Goal: Find specific page/section: Find specific page/section

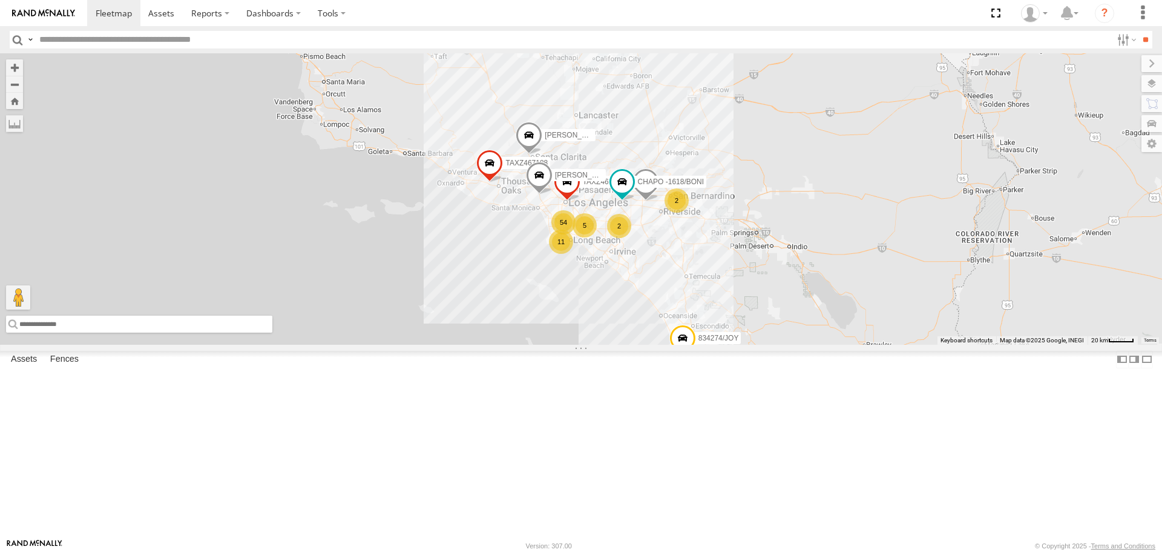
click at [48, 332] on input "text" at bounding box center [139, 323] width 266 height 17
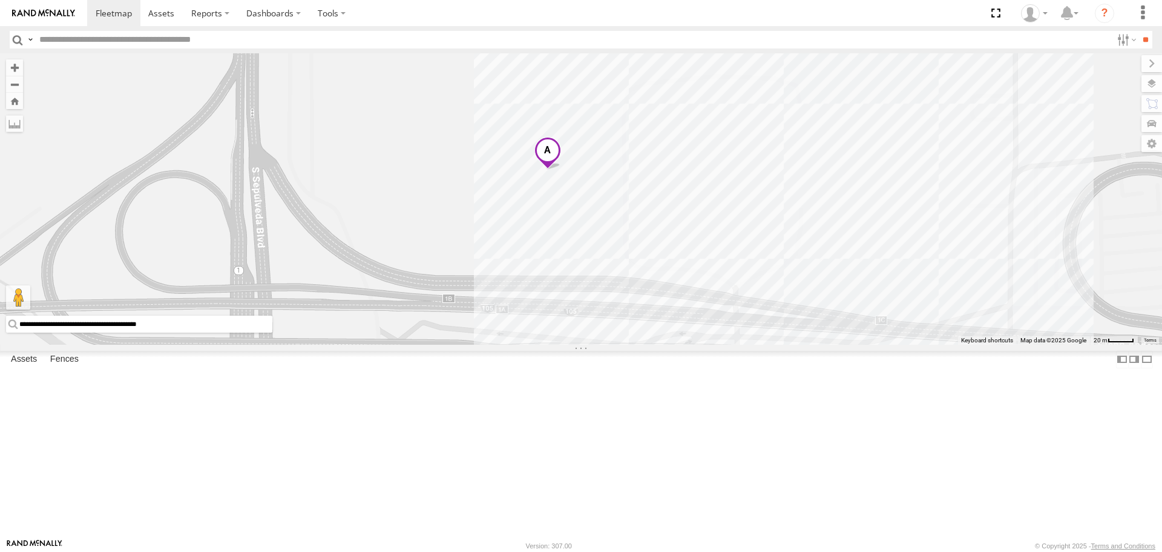
click at [579, 290] on div "[PERSON_NAME] TAXZ467188 CHAPO T-1618/BONI 834274/JOY TAXZ467190 [PERSON_NAME]/…" at bounding box center [581, 198] width 1162 height 291
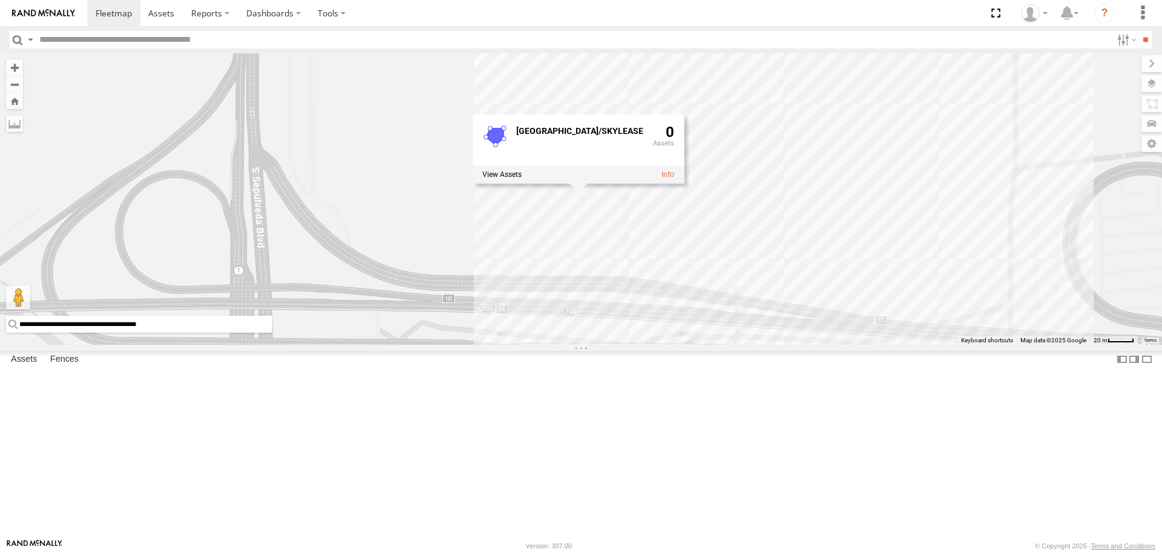
click at [860, 344] on div "[PERSON_NAME] TAXZ467188 CHAPO T-1618/BONI 834274/JOY TAXZ467190 [PERSON_NAME]/…" at bounding box center [581, 198] width 1162 height 291
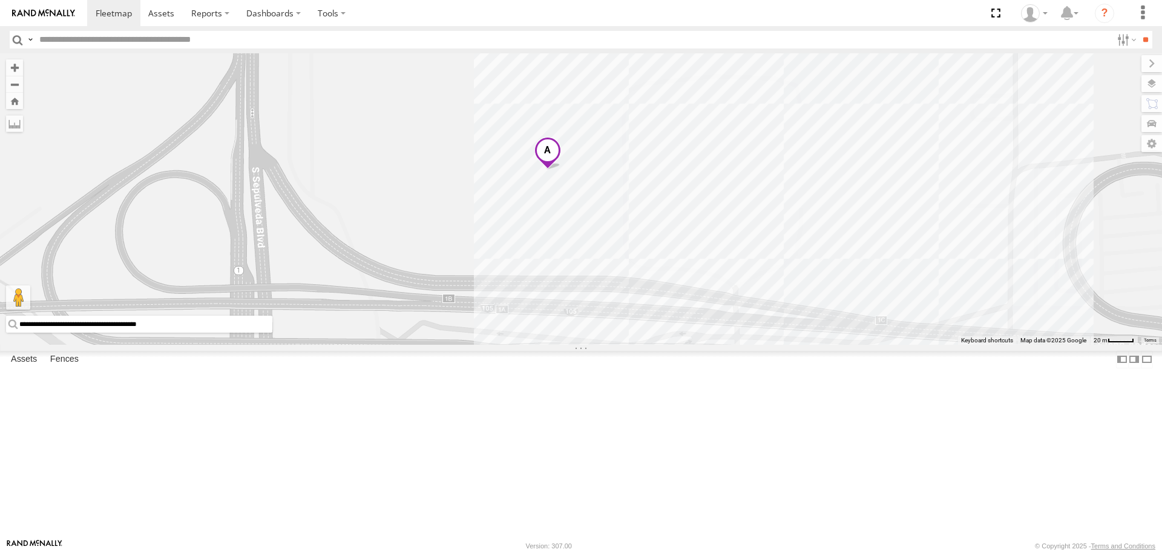
click at [229, 332] on input "**********" at bounding box center [139, 323] width 266 height 17
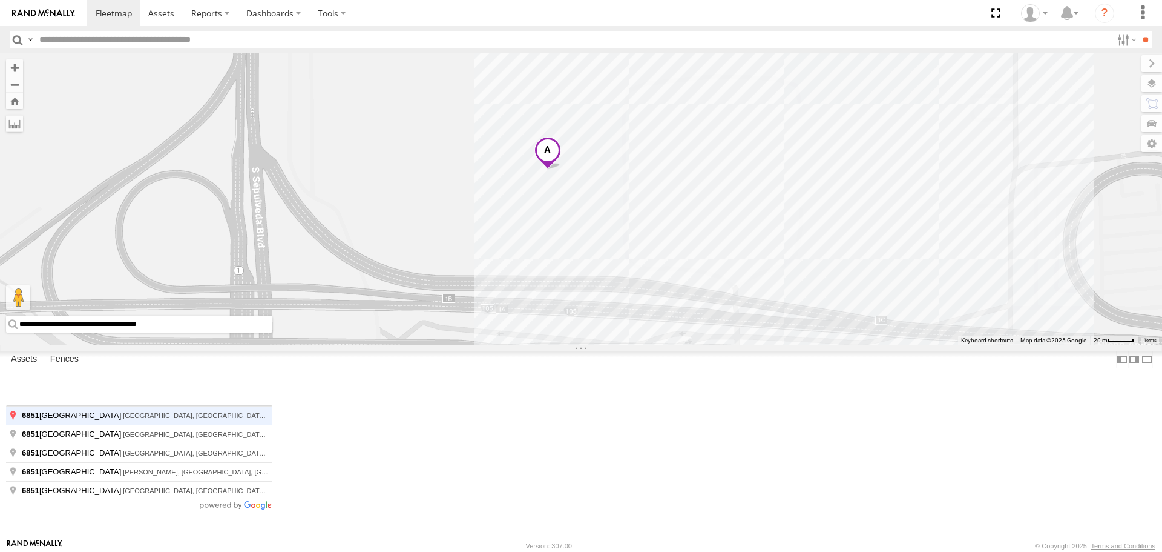
type input "**********"
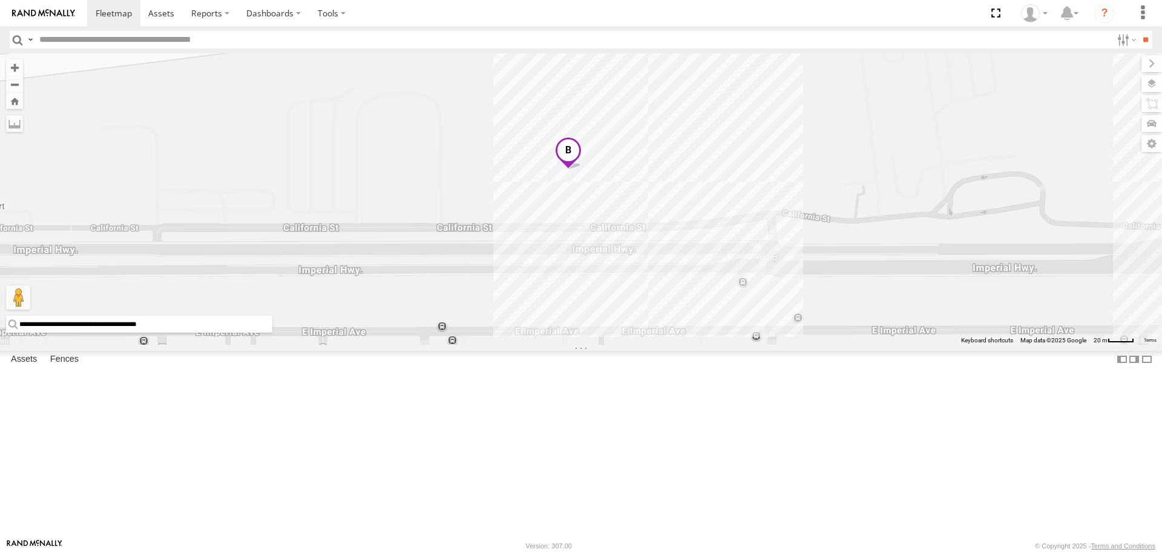
click at [592, 182] on div "[PERSON_NAME] TAXZ467188 CHAPO T-1618/BONI 834274/JOY TAXZ467190 [PERSON_NAME]/…" at bounding box center [581, 198] width 1162 height 291
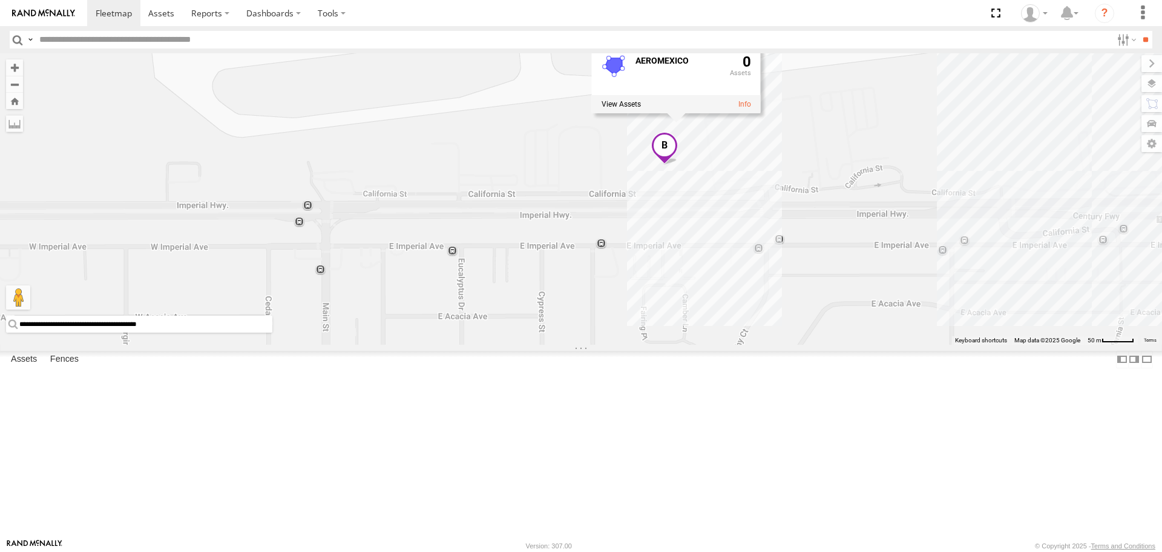
click at [835, 265] on div "[PERSON_NAME] TAXZ467188 CHAPO T-1618/BONI 834274/JOY TAXZ467190 [PERSON_NAME]/…" at bounding box center [581, 198] width 1162 height 291
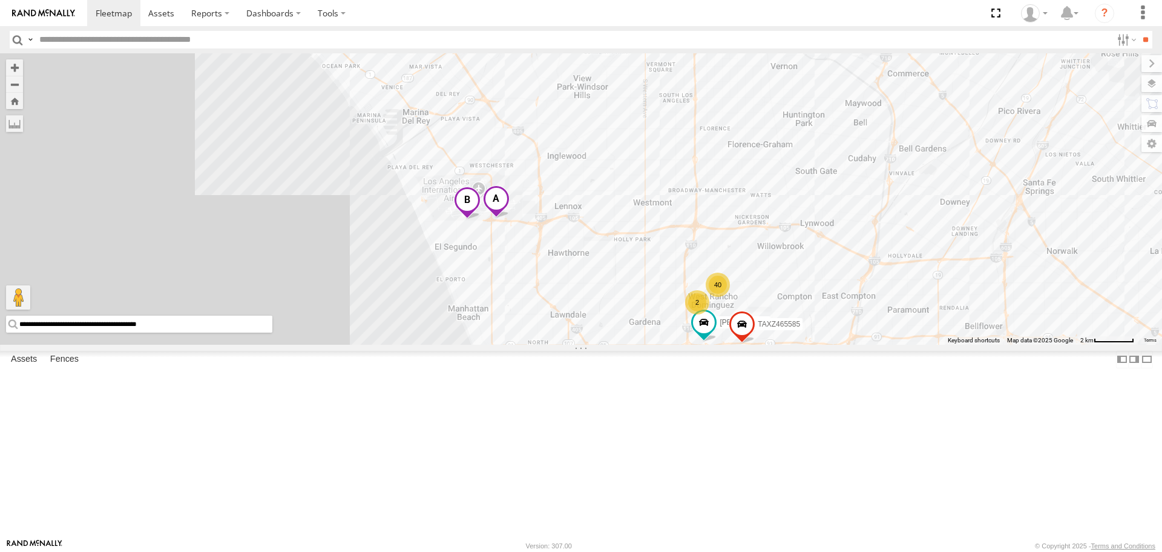
drag, startPoint x: 905, startPoint y: 324, endPoint x: 538, endPoint y: 310, distance: 367.8
click at [538, 311] on div "[PERSON_NAME] TAXZ467188 CHAPO T-1618/BONI 834274/JOY TAXZ467190 [PERSON_NAME]/…" at bounding box center [581, 198] width 1162 height 291
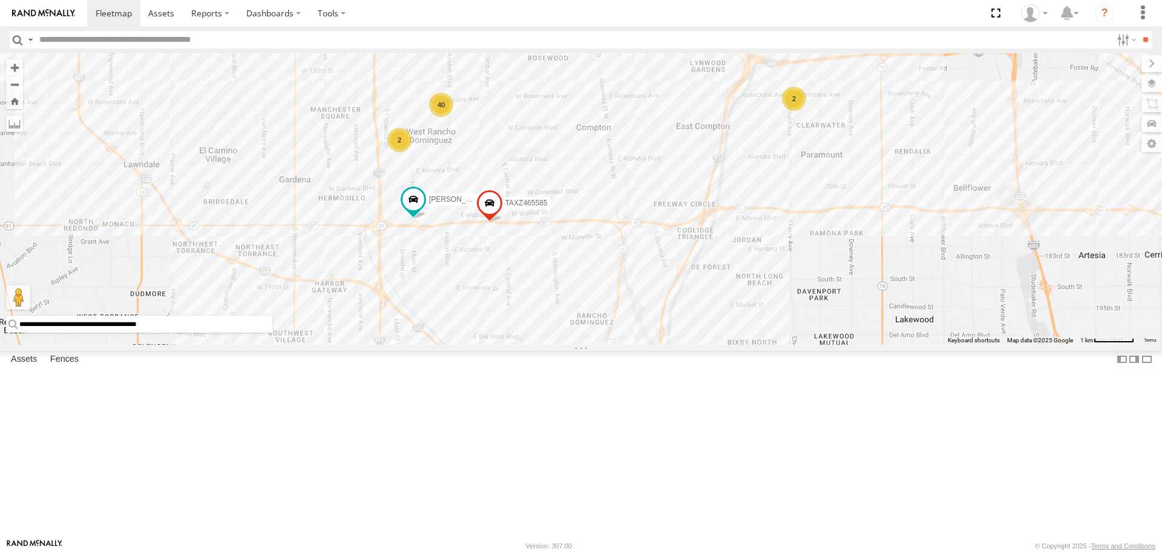
drag, startPoint x: 740, startPoint y: 220, endPoint x: 608, endPoint y: 106, distance: 175.1
click at [609, 108] on div "[PERSON_NAME]/T-1627 TAXZ465585 40 2 2" at bounding box center [581, 198] width 1162 height 291
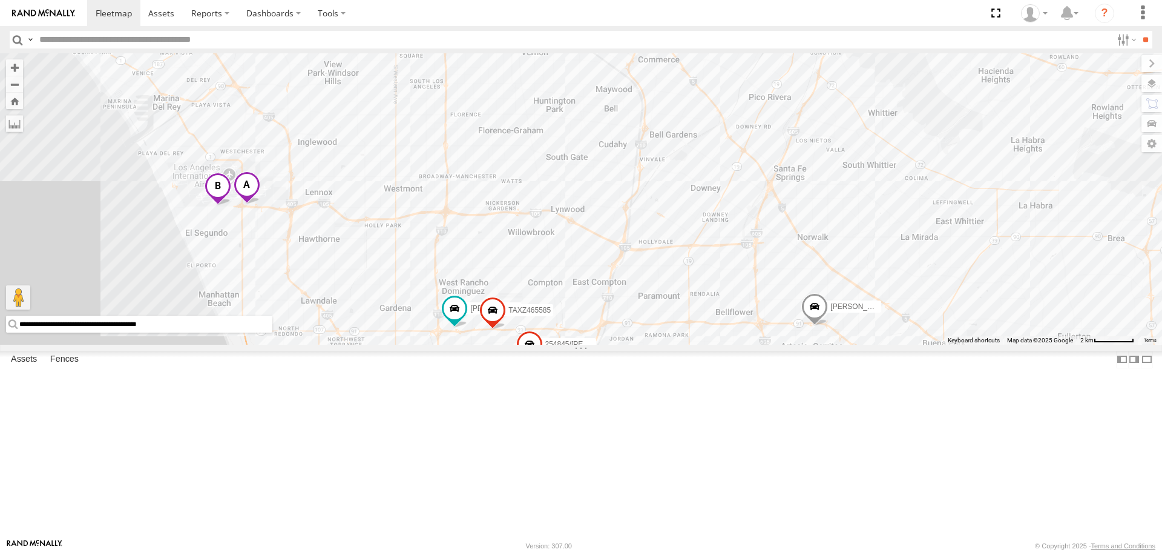
drag, startPoint x: 677, startPoint y: 150, endPoint x: 647, endPoint y: 349, distance: 201.5
click at [656, 344] on div "[PERSON_NAME]/T-1627 TAXZ465585 T-1620/[PERSON_NAME] 254845/[PERSON_NAME] [PERS…" at bounding box center [581, 198] width 1162 height 291
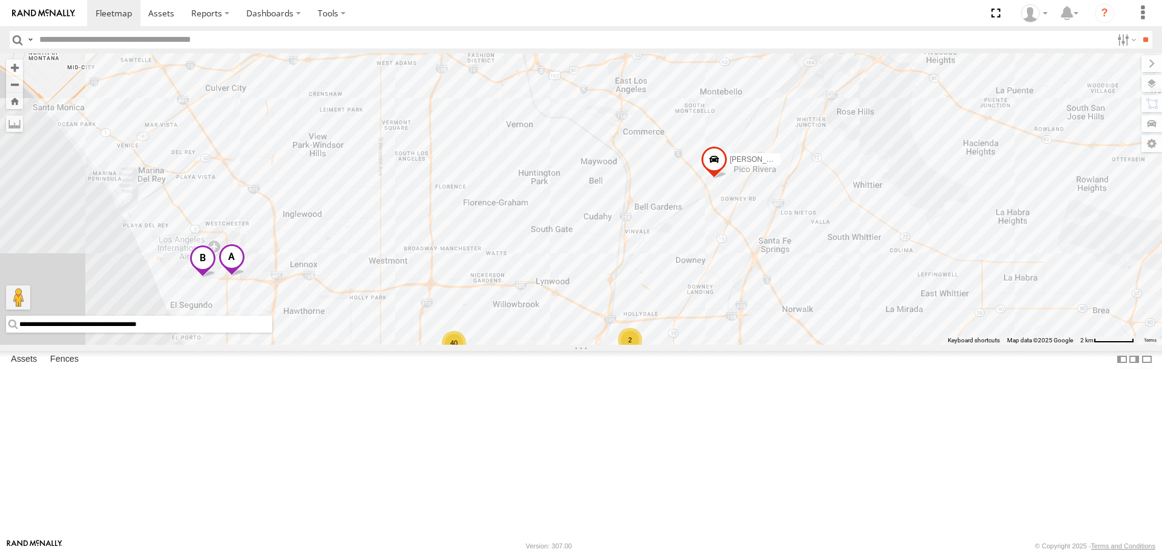
drag, startPoint x: 625, startPoint y: 237, endPoint x: 616, endPoint y: 284, distance: 48.1
click at [616, 284] on div "[PERSON_NAME]/T-1627 TAXZ465585 T-1620/[PERSON_NAME] 254845/[PERSON_NAME] [PERS…" at bounding box center [581, 198] width 1162 height 291
click at [463, 355] on div "40" at bounding box center [454, 343] width 24 height 24
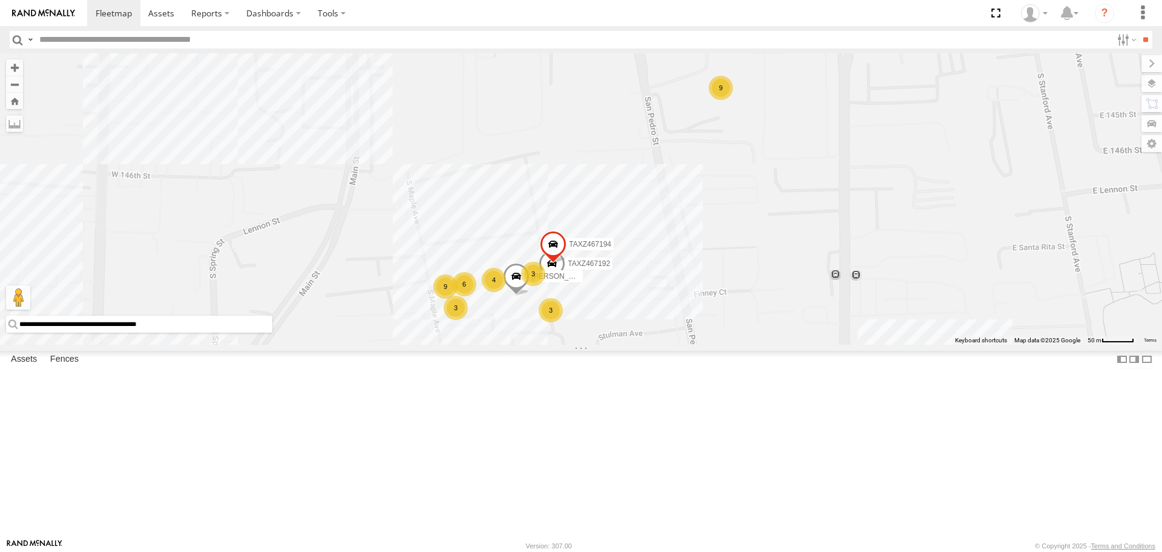
click at [149, 39] on input "text" at bounding box center [574, 40] width 1078 height 18
type input "****"
click at [1139, 31] on input "**" at bounding box center [1146, 40] width 14 height 18
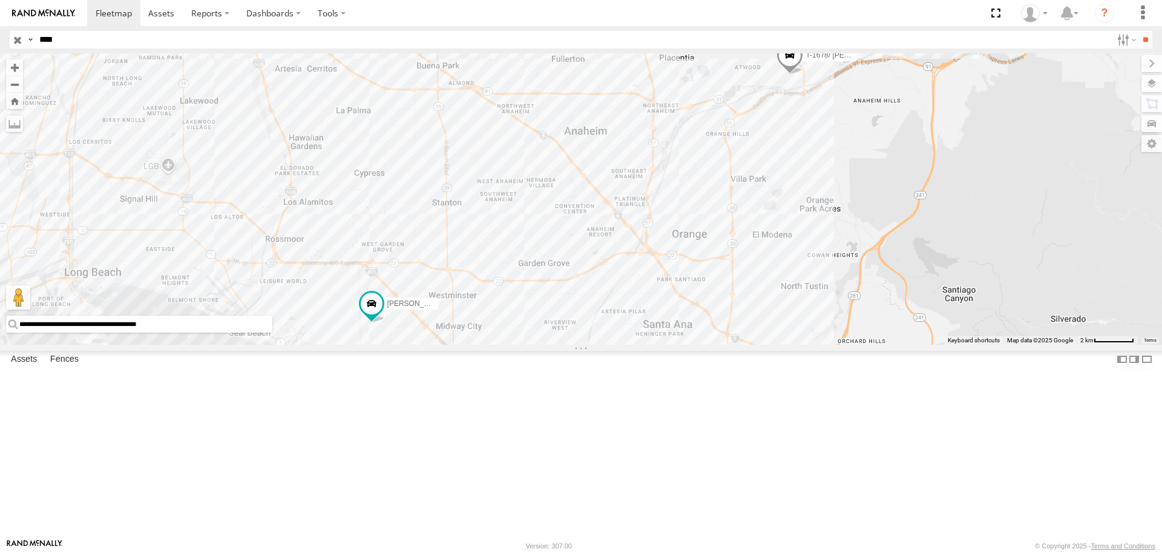
click at [799, 75] on span at bounding box center [790, 58] width 27 height 33
click at [793, 66] on div at bounding box center [790, 57] width 177 height 18
click at [793, 61] on label at bounding box center [795, 57] width 24 height 8
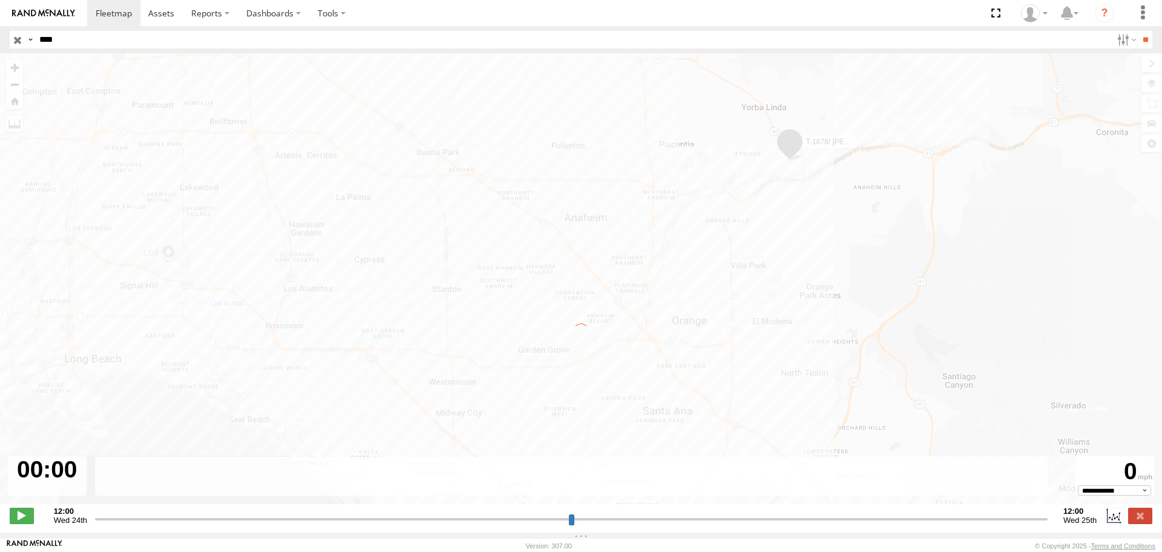
type input "**********"
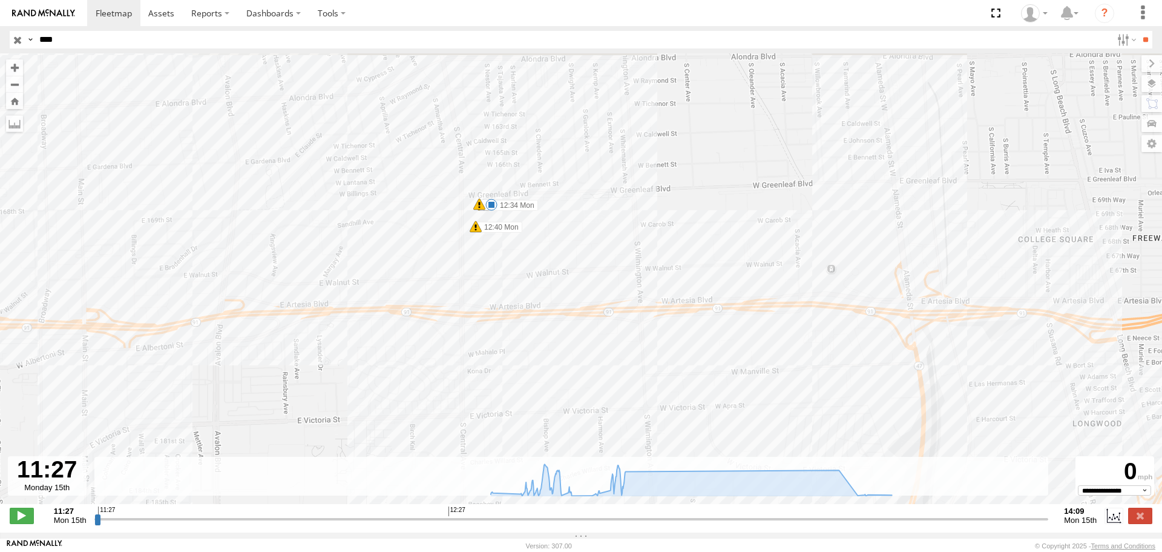
drag, startPoint x: 133, startPoint y: 214, endPoint x: 316, endPoint y: 236, distance: 184.8
click at [316, 236] on div "T-1678/ [PERSON_NAME] 12:34 Mon 12:34 Mon 12:34 Mon 12:34 Mon 12:40 Mon 13:34 M…" at bounding box center [581, 284] width 1162 height 463
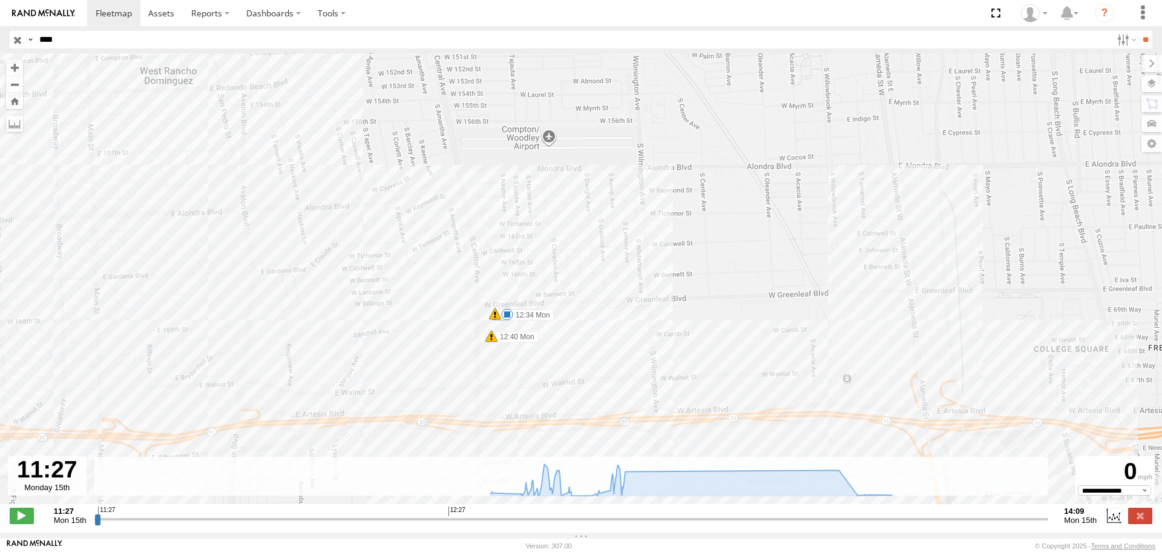
drag, startPoint x: 262, startPoint y: 138, endPoint x: 272, endPoint y: 235, distance: 97.5
click at [272, 235] on div "T-1678/ [PERSON_NAME] 12:34 Mon 12:34 Mon 12:34 Mon 12:34 Mon 12:40 Mon 13:34 M…" at bounding box center [581, 284] width 1162 height 463
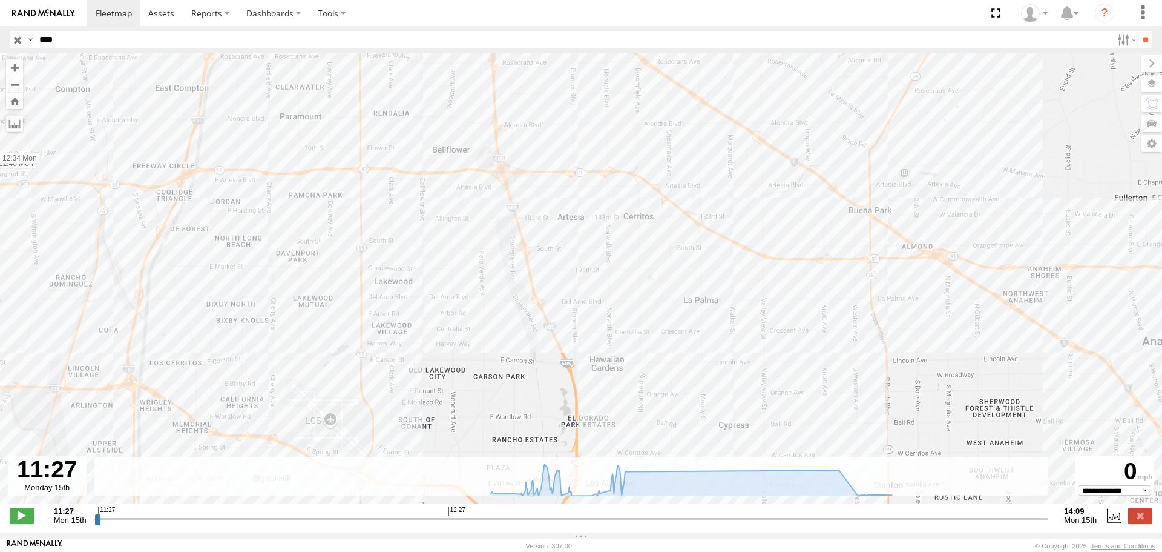
drag, startPoint x: 735, startPoint y: 253, endPoint x: 338, endPoint y: 183, distance: 403.3
click at [338, 183] on div "T-1678/ [PERSON_NAME] 12:34 Mon 12:34 Mon 12:34 Mon 12:34 Mon 12:40 Mon 13:34 M…" at bounding box center [581, 284] width 1162 height 463
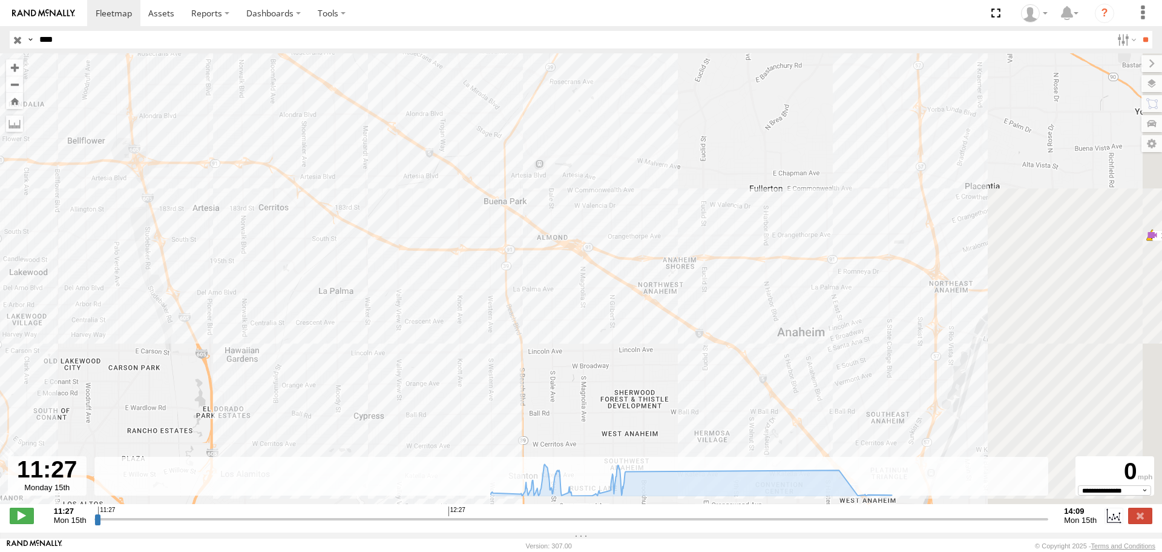
drag, startPoint x: 531, startPoint y: 183, endPoint x: 161, endPoint y: 177, distance: 370.0
click at [161, 177] on div "T-1678/ [PERSON_NAME] 12:34 Mon 12:34 Mon 12:34 Mon 12:34 Mon 12:40 Mon 13:34 M…" at bounding box center [581, 284] width 1162 height 463
click at [16, 41] on input "button" at bounding box center [18, 40] width 16 height 18
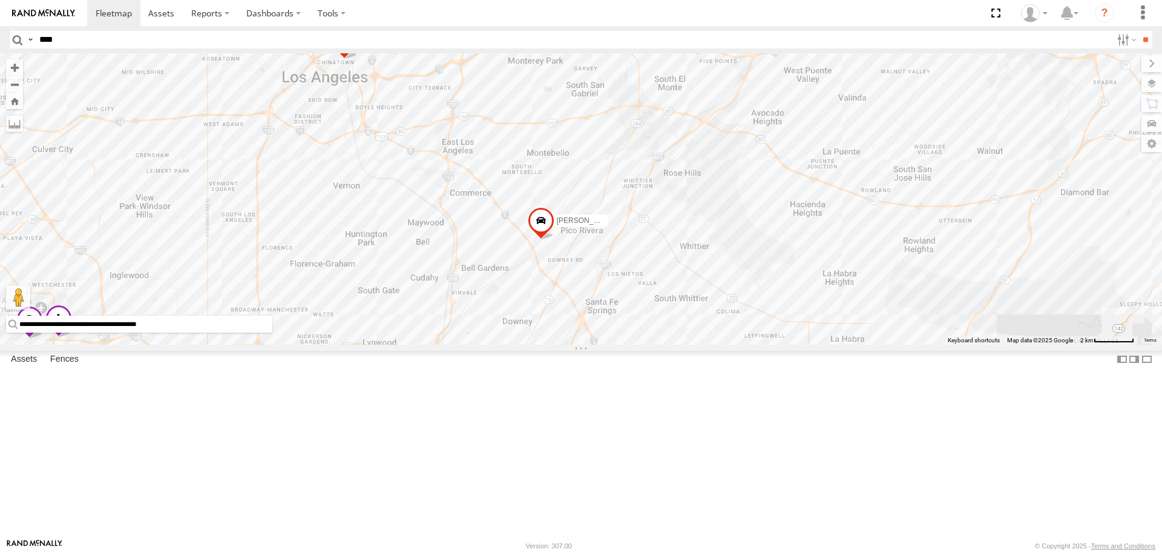
drag, startPoint x: 379, startPoint y: 398, endPoint x: 409, endPoint y: 391, distance: 30.4
click at [409, 344] on div "[PERSON_NAME]/T-1623 TAXZ467188 CHAPO T-1618/BONI TLXZ529419 T-1678/ [PERSON_NA…" at bounding box center [581, 198] width 1162 height 291
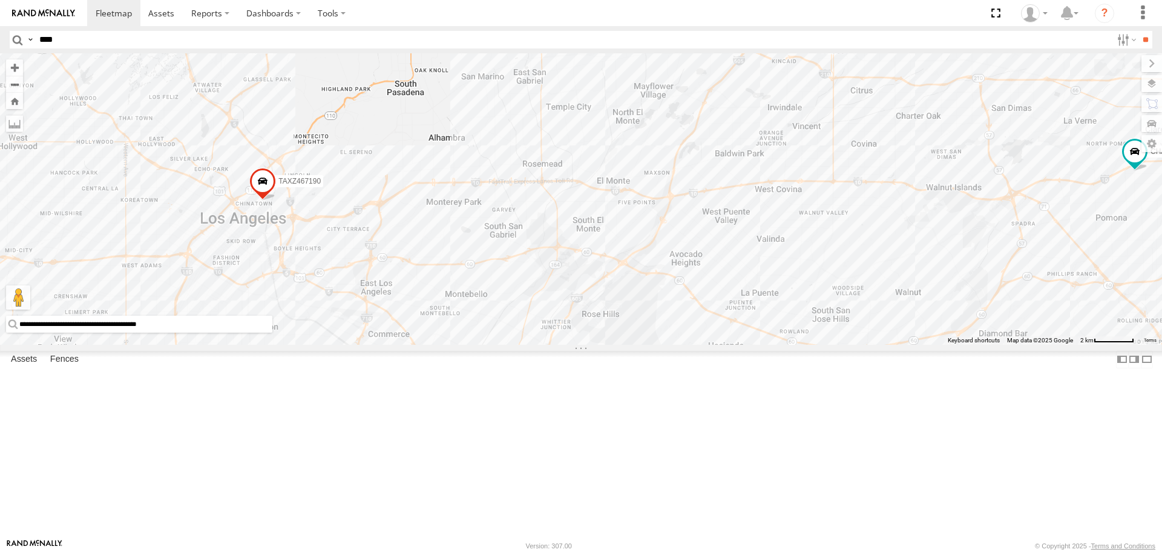
drag, startPoint x: 503, startPoint y: 326, endPoint x: 447, endPoint y: 413, distance: 103.3
click at [447, 344] on div "[PERSON_NAME]/T-1623 TAXZ467188 CHAPO T-1618/BONI TLXZ529419 T-1678/ [PERSON_NA…" at bounding box center [581, 198] width 1162 height 291
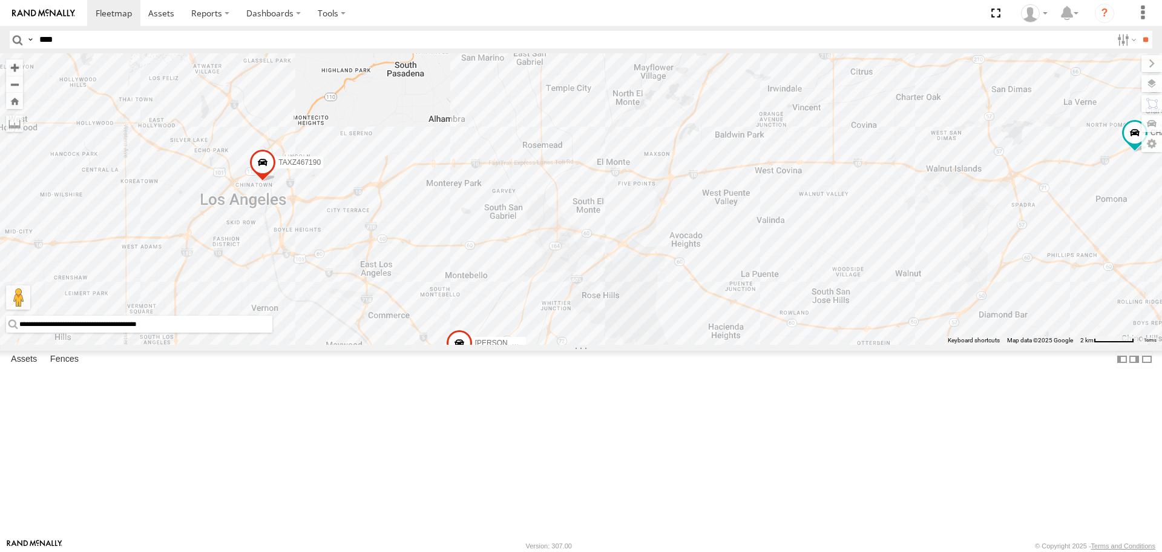
drag, startPoint x: 441, startPoint y: 353, endPoint x: 441, endPoint y: 298, distance: 55.1
click at [441, 298] on div "[PERSON_NAME]/T-1623 TAXZ467188 CHAPO T-1618/BONI TLXZ529419 T-1678/ [PERSON_NA…" at bounding box center [581, 198] width 1162 height 291
